Goal: Information Seeking & Learning: Learn about a topic

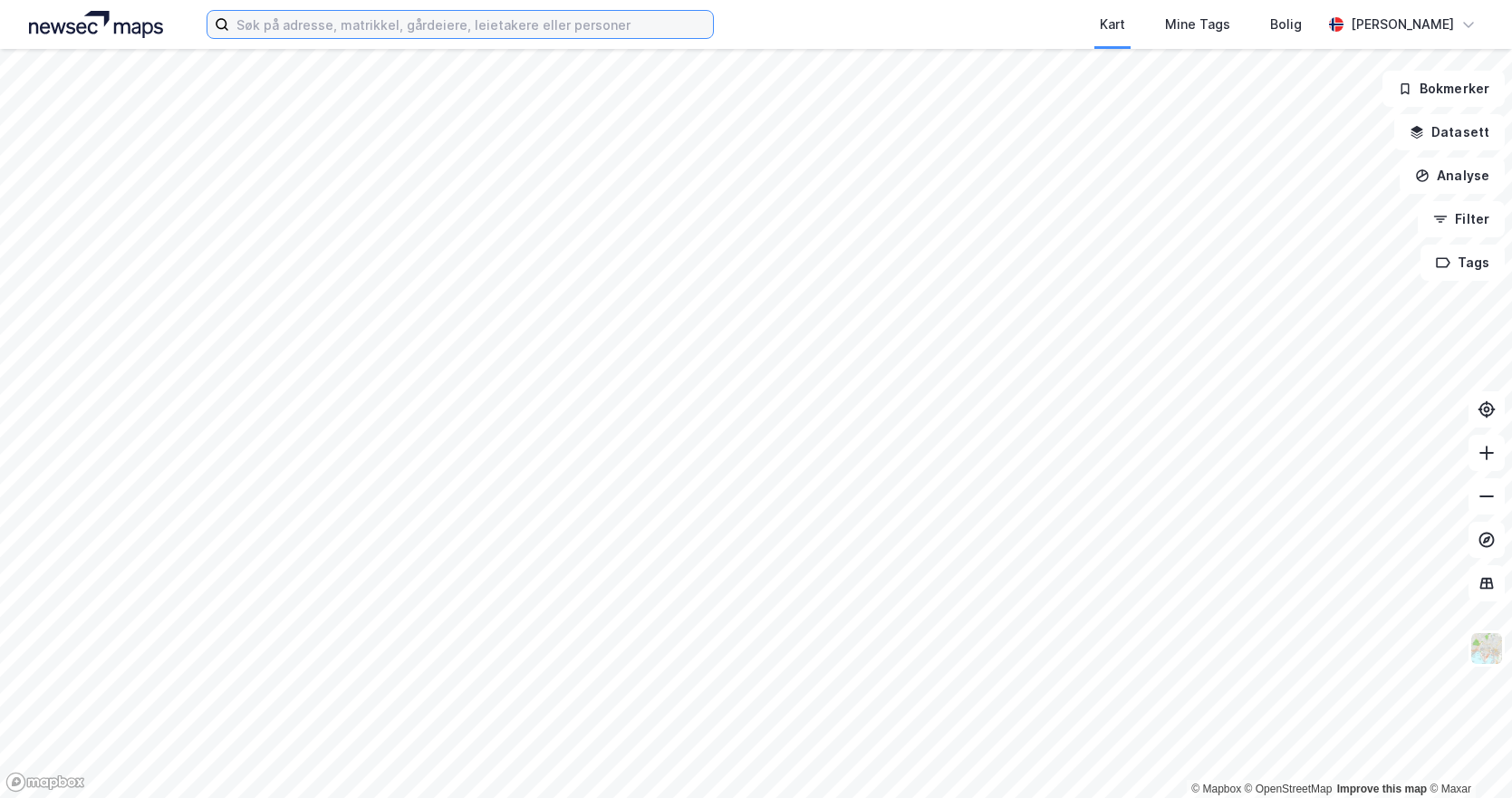
click at [291, 31] on input at bounding box center [471, 25] width 484 height 28
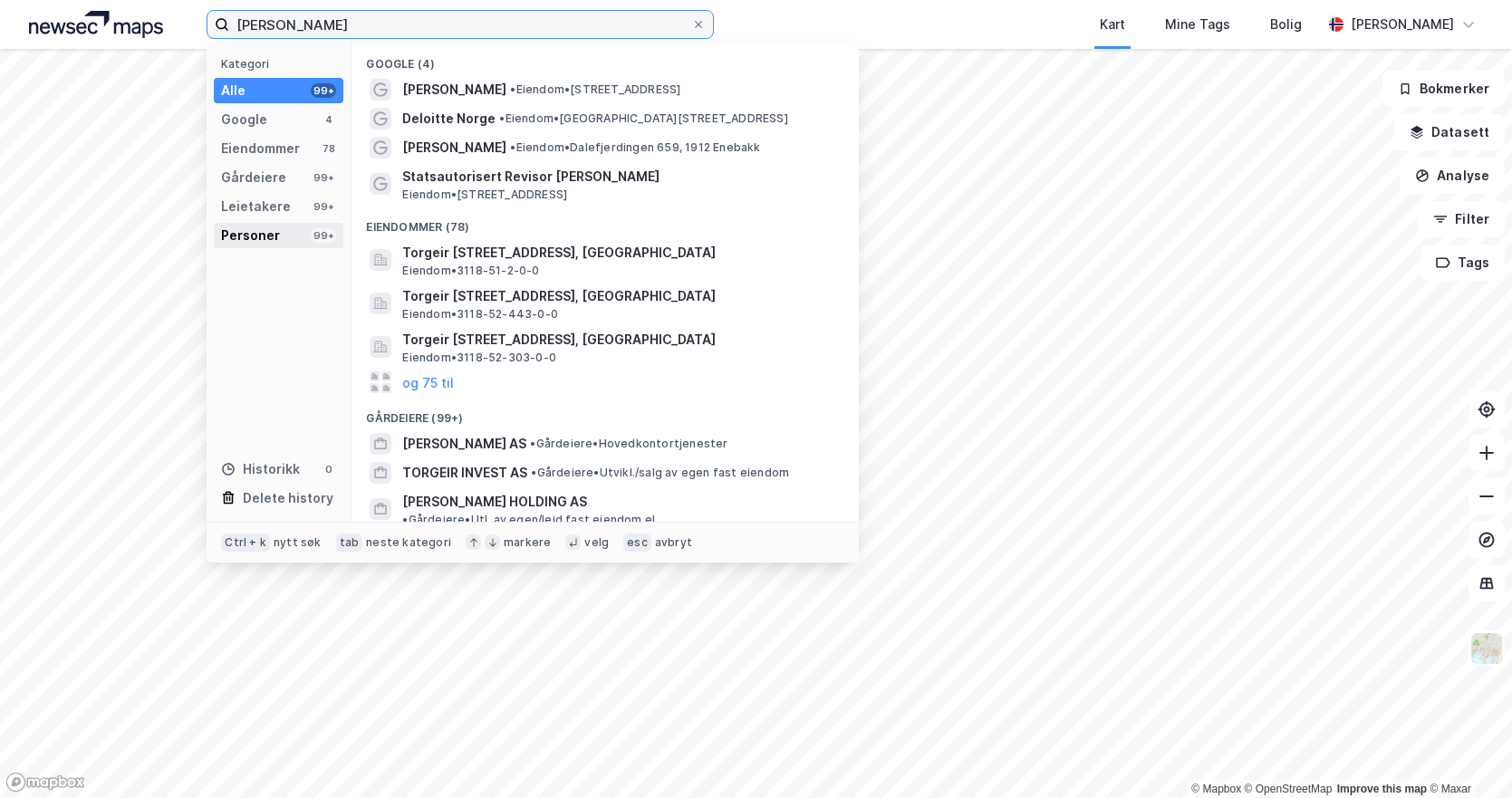
type input "[PERSON_NAME]"
click at [277, 230] on div "Personer 99+" at bounding box center [278, 236] width 130 height 26
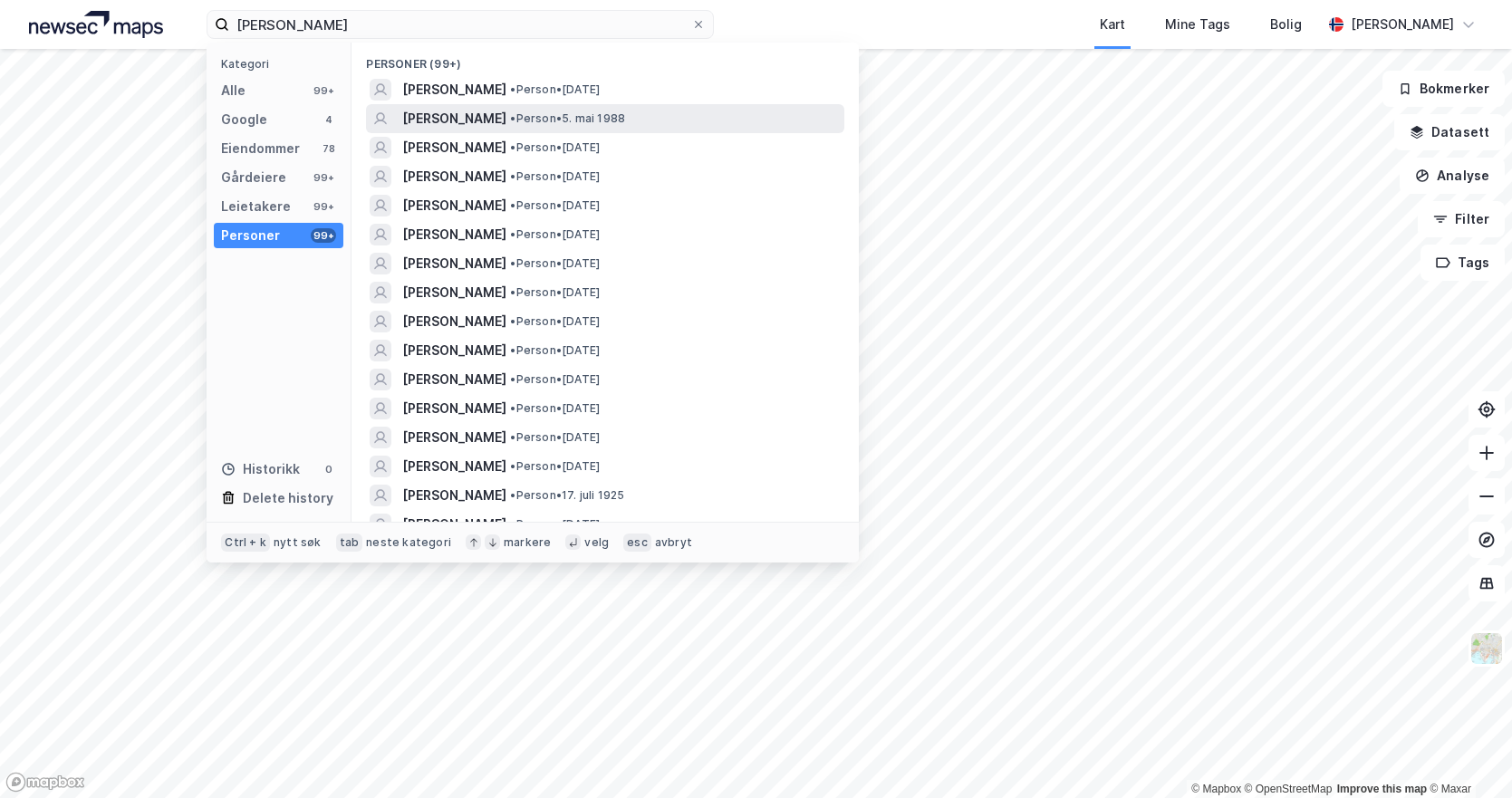
click at [694, 123] on div "[PERSON_NAME] • Person • [DATE]" at bounding box center [621, 118] width 438 height 22
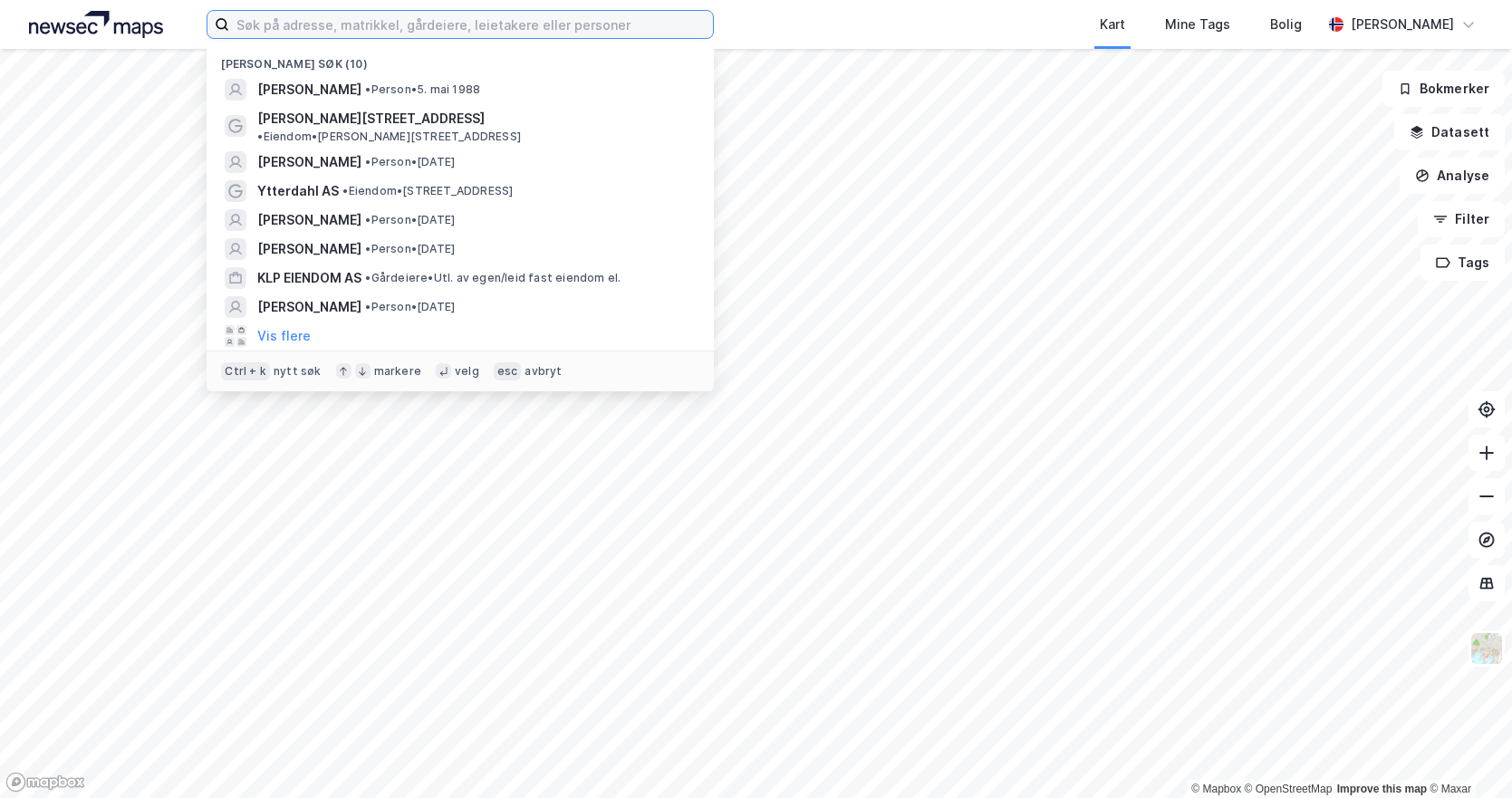
click at [404, 27] on input at bounding box center [471, 25] width 484 height 28
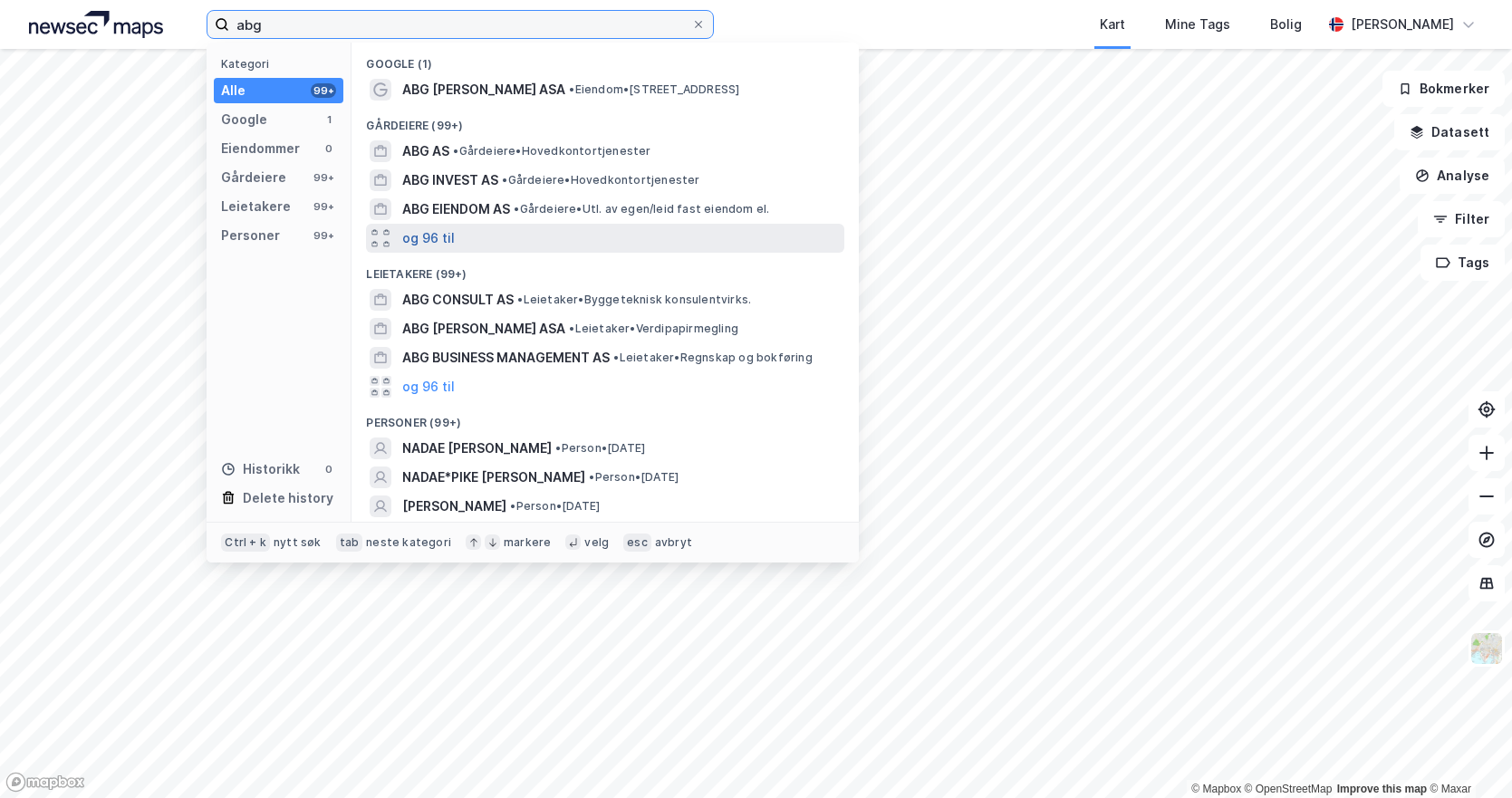
type input "abg"
click at [445, 235] on button "og 96 til" at bounding box center [428, 239] width 52 height 22
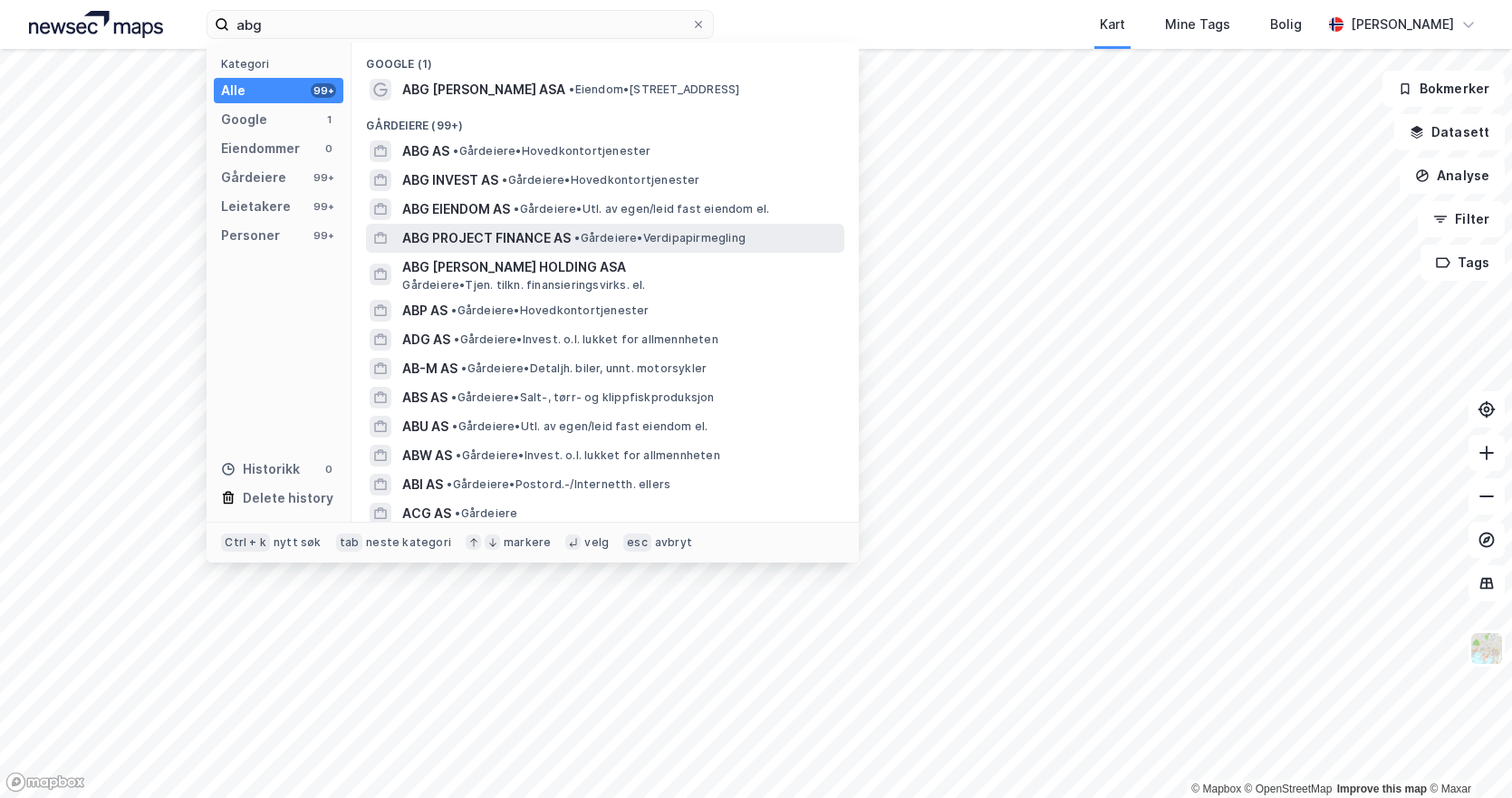
click at [663, 242] on span "• Gårdeiere • Verdipapirmegling" at bounding box center [660, 239] width 171 height 15
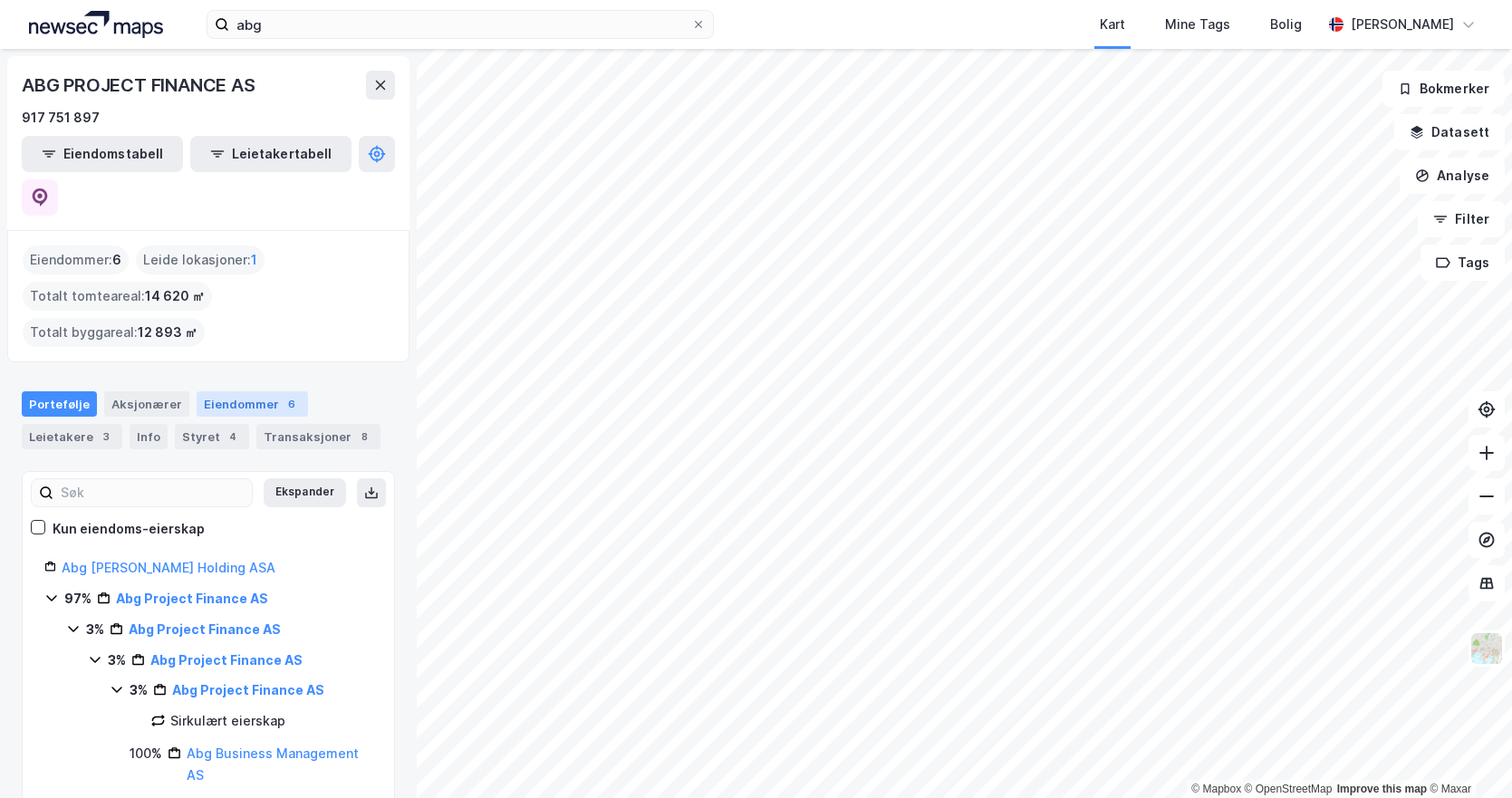
click at [229, 391] on div "Eiendommer 6" at bounding box center [252, 404] width 111 height 26
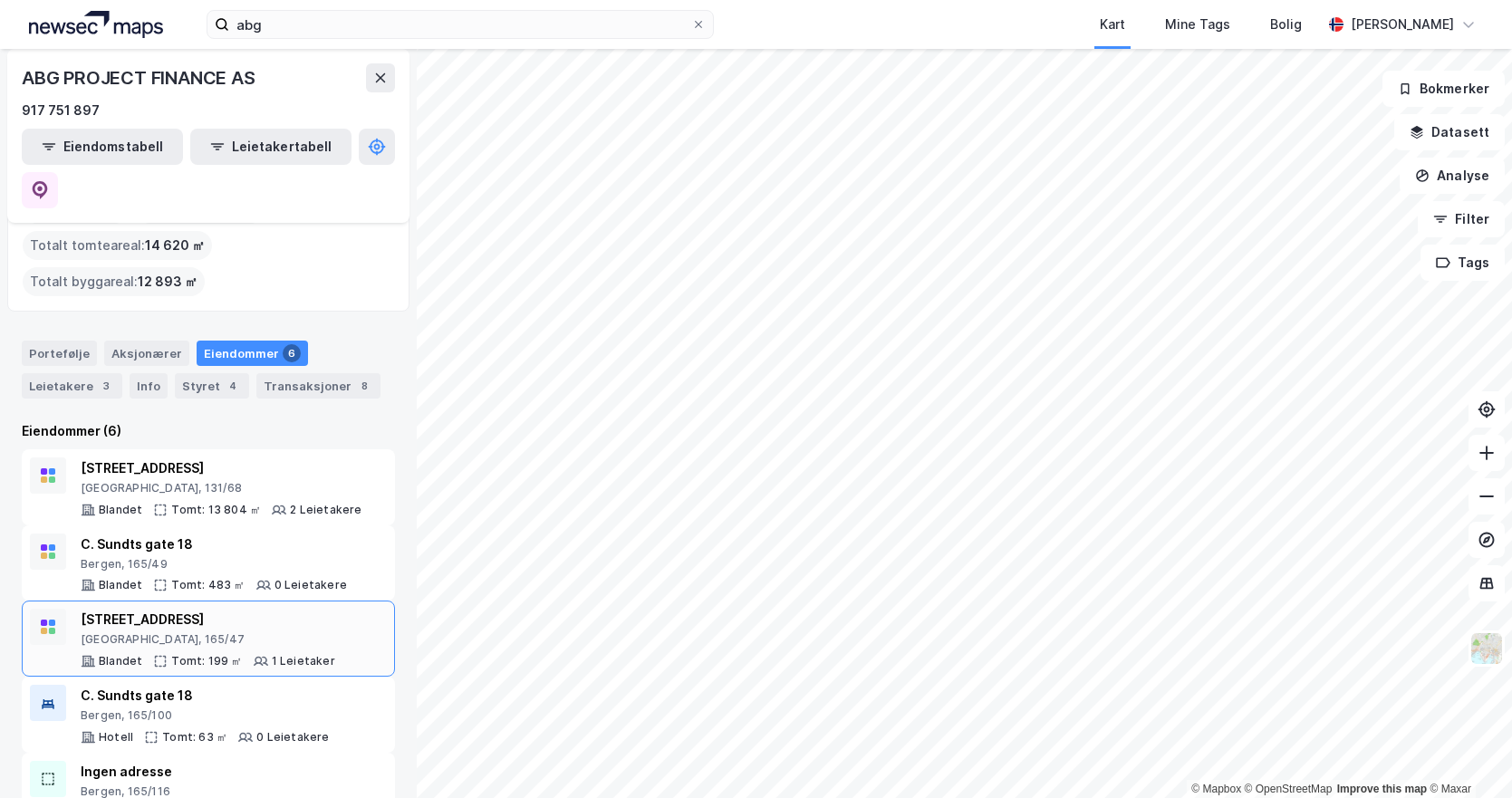
scroll to position [101, 0]
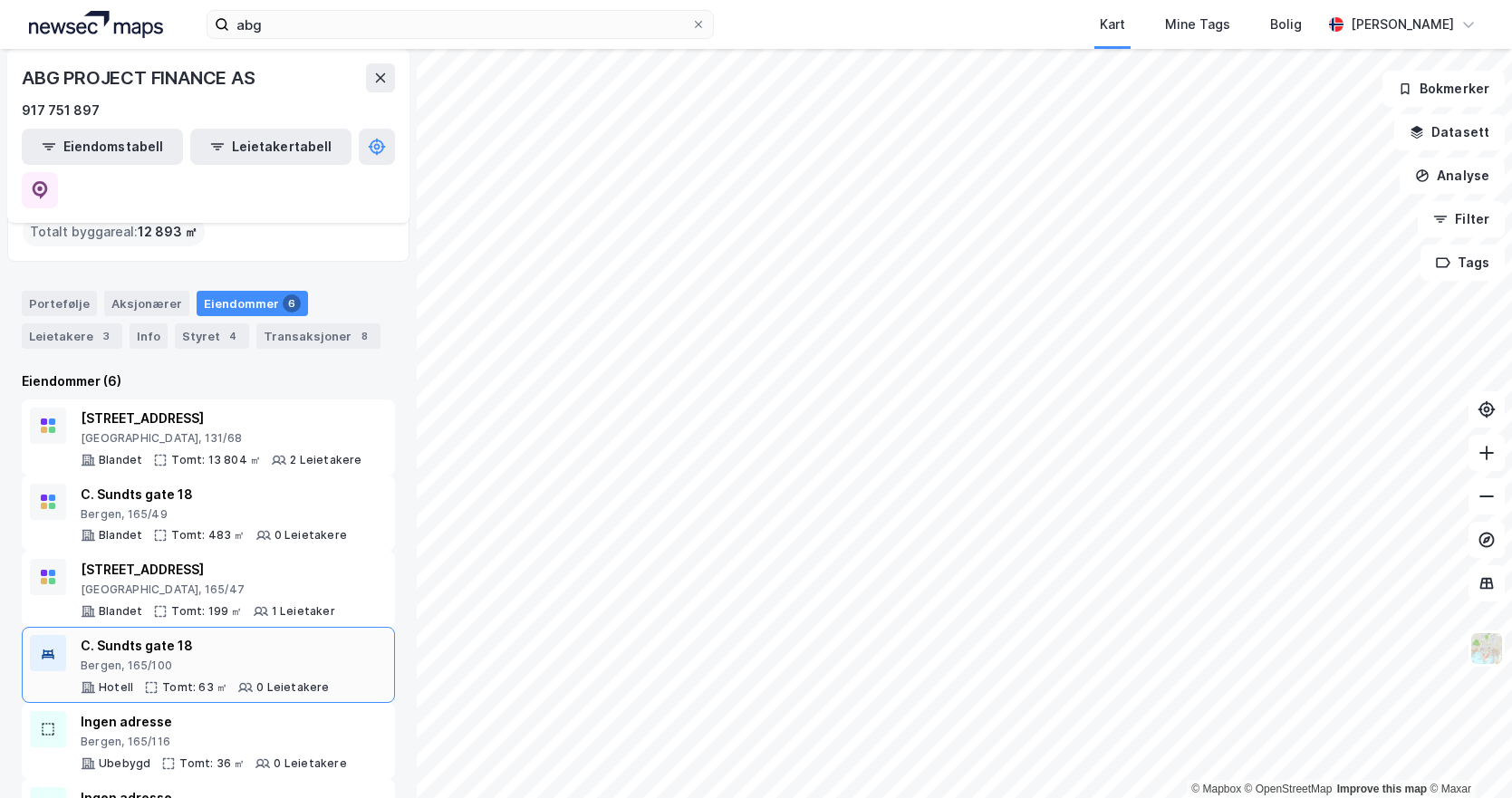
click at [309, 635] on div "C. Sundts gate 18" at bounding box center [205, 646] width 249 height 22
